Goal: Find specific page/section: Find specific page/section

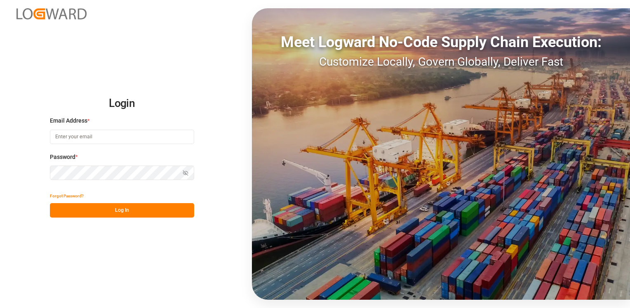
type input "[PERSON_NAME][EMAIL_ADDRESS][DOMAIN_NAME]"
click at [122, 208] on button "Log In" at bounding box center [122, 210] width 144 height 14
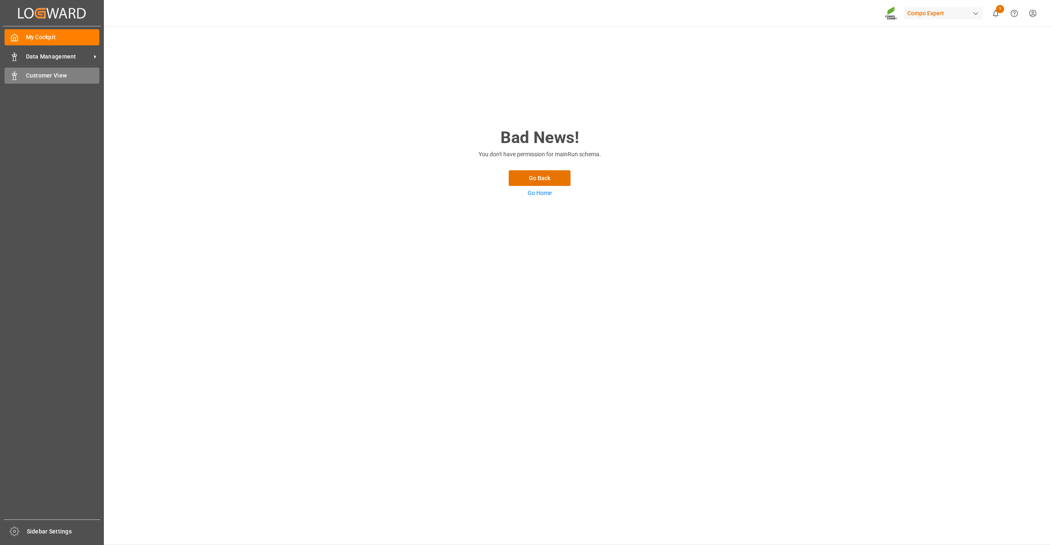
click at [16, 79] on icon at bounding box center [14, 76] width 8 height 8
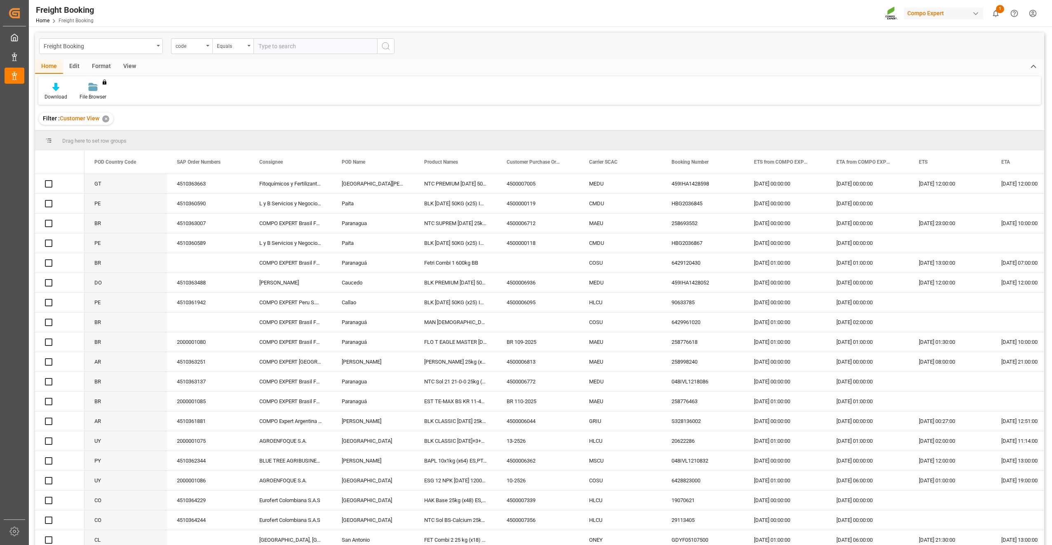
click at [166, 221] on div "BR" at bounding box center [126, 223] width 82 height 19
click at [152, 162] on span at bounding box center [153, 161] width 7 height 7
click at [201, 164] on span "filter" at bounding box center [198, 163] width 7 height 7
click at [218, 183] on div "Equals" at bounding box center [187, 186] width 69 height 6
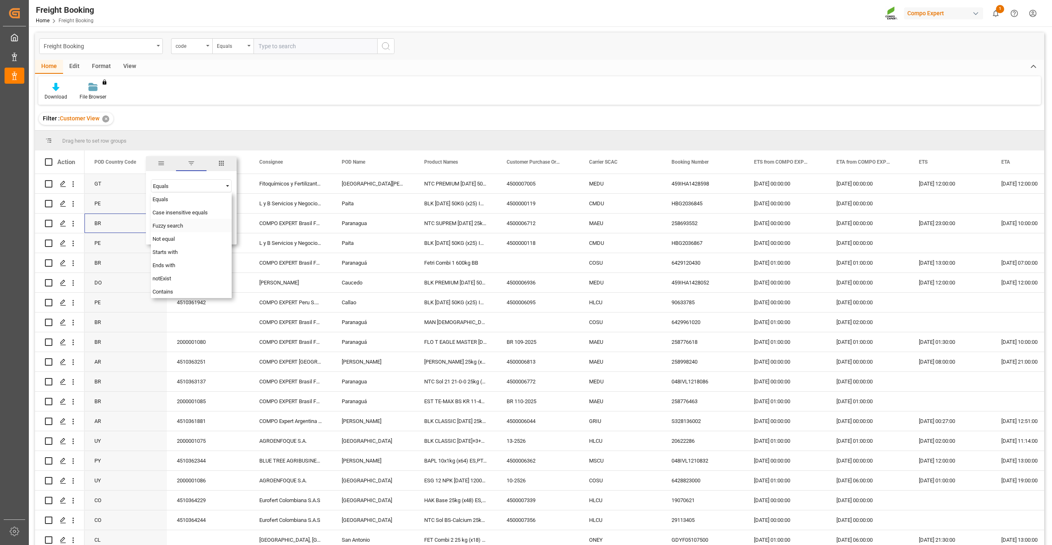
click at [179, 226] on span "Fuzzy search" at bounding box center [168, 226] width 31 height 6
click at [185, 211] on input "Filter Value" at bounding box center [191, 206] width 81 height 16
type input "CL"
click at [205, 234] on button "Apply" at bounding box center [201, 232] width 15 height 8
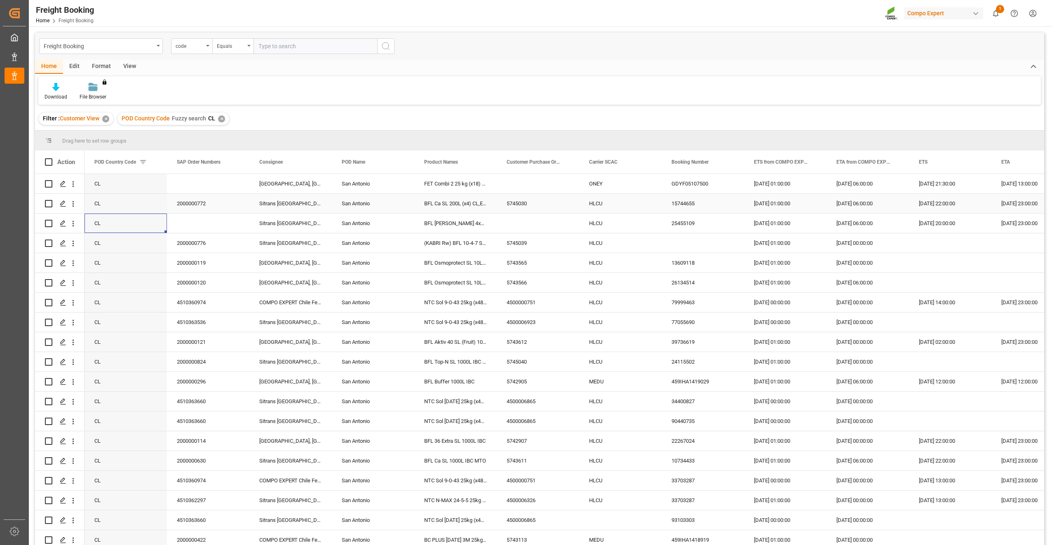
click at [156, 205] on div "CL" at bounding box center [126, 203] width 82 height 19
click at [152, 162] on span at bounding box center [153, 161] width 7 height 7
click at [226, 164] on span "columns" at bounding box center [222, 163] width 30 height 15
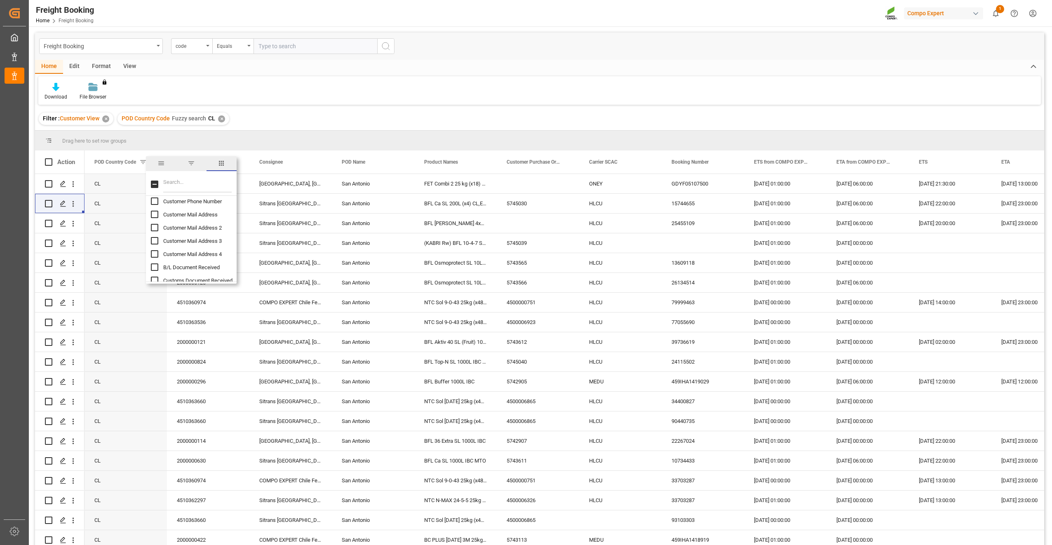
scroll to position [987, 0]
click at [176, 183] on input "Filter Columns Input" at bounding box center [197, 184] width 68 height 16
type input "total"
click at [152, 205] on input "Total Number Of Packages column toggle visibility (hidden)" at bounding box center [154, 205] width 7 height 7
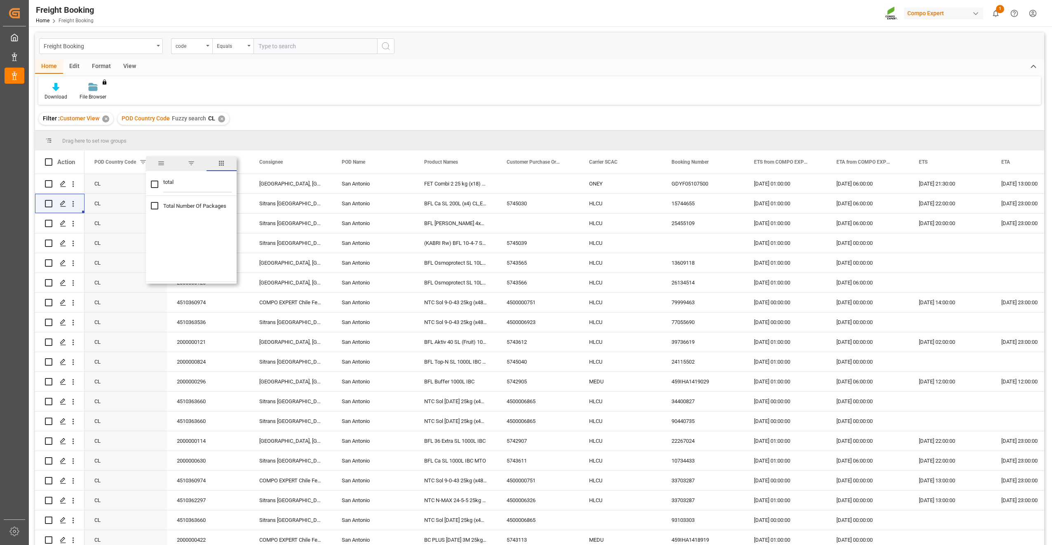
checkbox input "true"
click at [181, 184] on input "total" at bounding box center [197, 184] width 68 height 16
click at [152, 203] on input "Total Number Of Packages column toggle visibility (visible)" at bounding box center [154, 205] width 7 height 7
checkbox input "false"
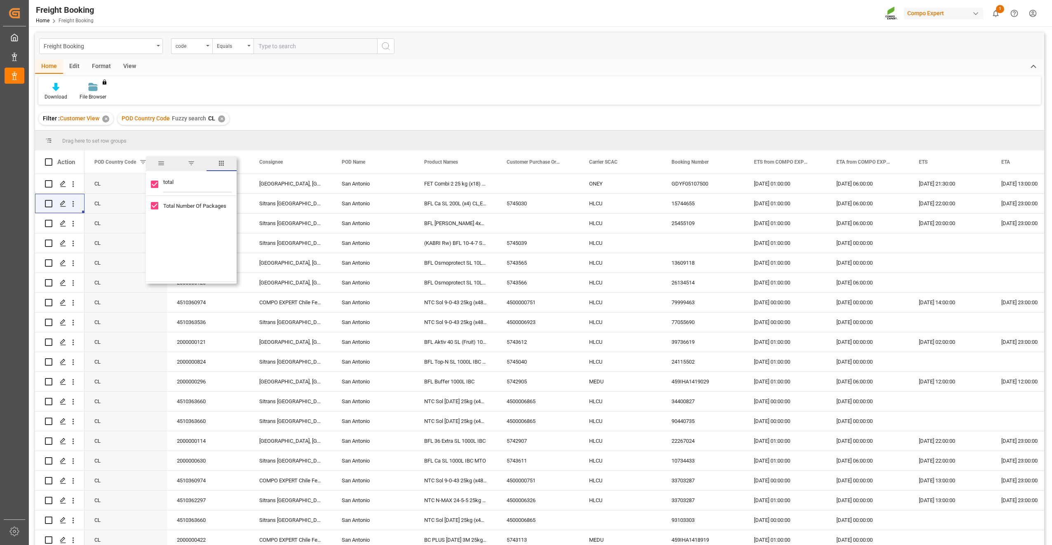
checkbox input "false"
click at [174, 187] on input "total" at bounding box center [197, 184] width 68 height 16
type input "To"
checkbox input "false"
click at [177, 184] on input "To" at bounding box center [197, 184] width 68 height 16
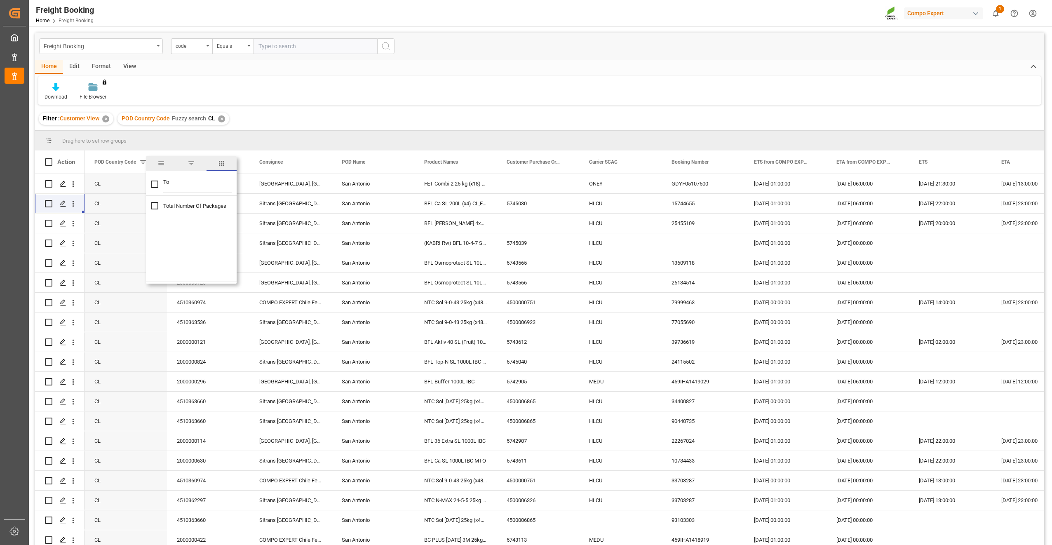
type input "T"
checkbox input "false"
click at [463, 237] on div "(KABRI Rw) BFL 10-4-7 SL 20L(x48) ES LAT" at bounding box center [455, 242] width 82 height 19
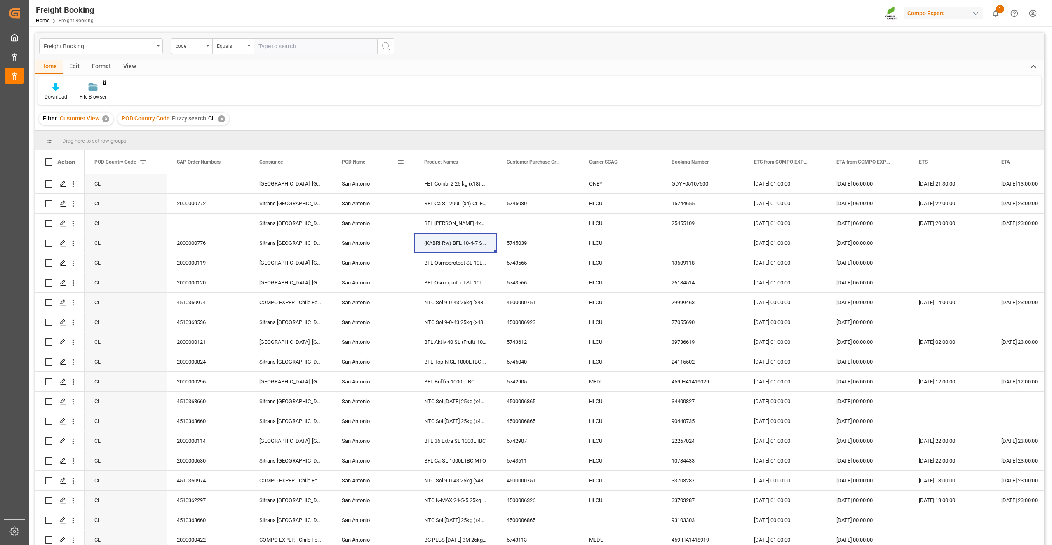
click at [401, 164] on span at bounding box center [400, 161] width 7 height 7
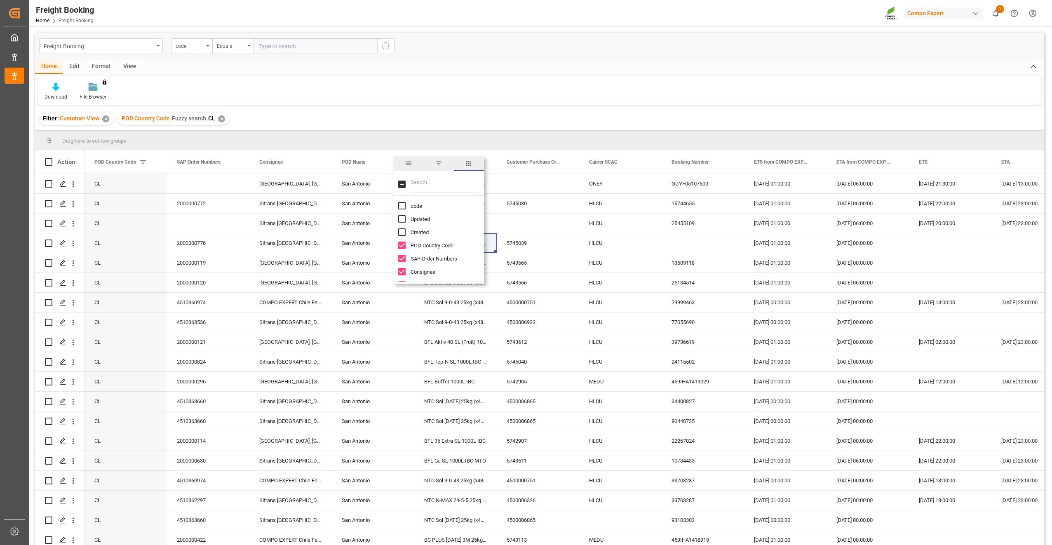
click at [468, 165] on span "columns" at bounding box center [468, 163] width 7 height 7
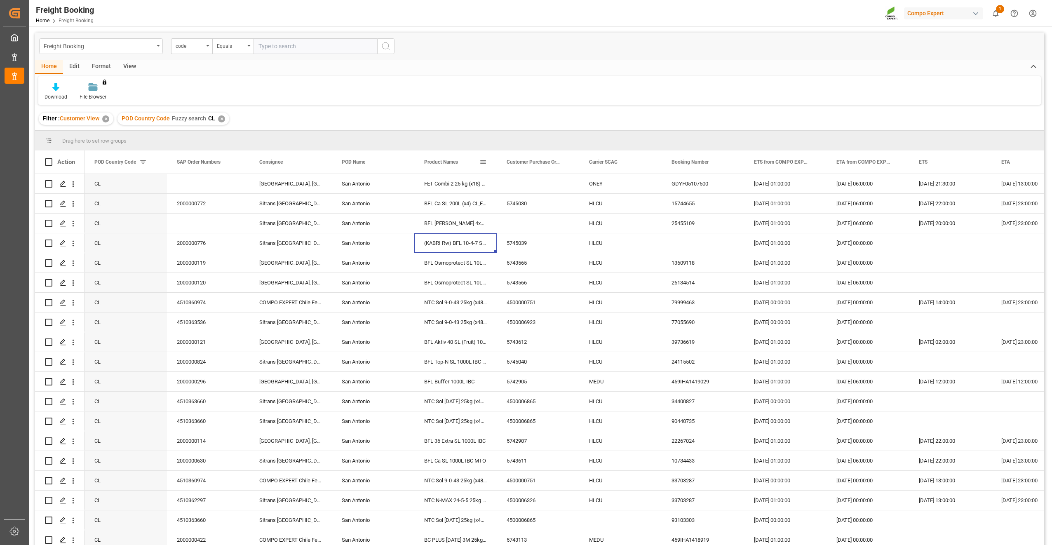
click at [484, 161] on span at bounding box center [483, 161] width 7 height 7
click at [519, 187] on input "Filter Columns Input" at bounding box center [527, 184] width 68 height 16
type input "to"
checkbox input "false"
type input "t"
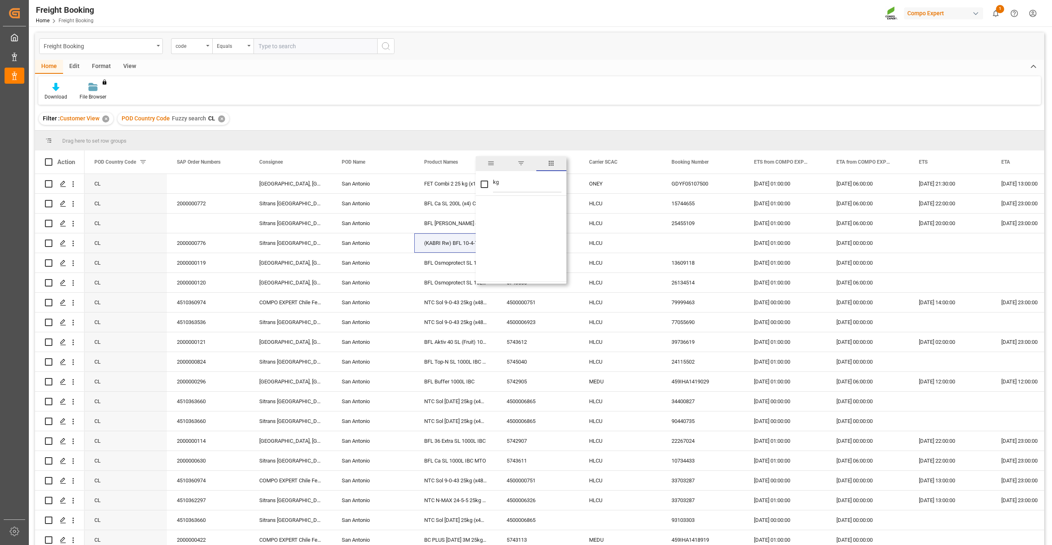
type input "k"
checkbox input "false"
type input "t"
checkbox input "false"
